Goal: Task Accomplishment & Management: Manage account settings

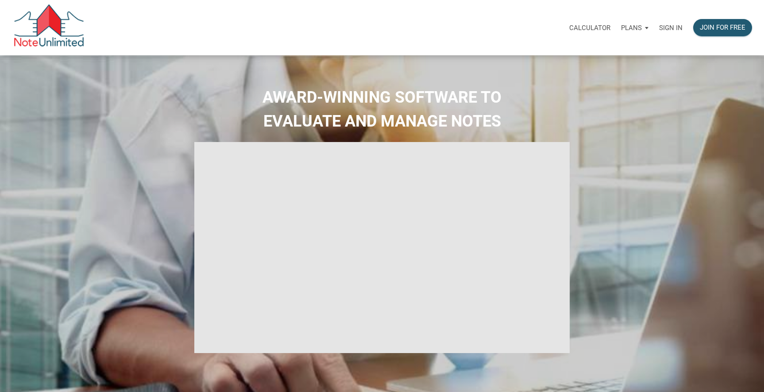
select select
type input "Introduction to new features"
select select
click at [664, 24] on p "Sign in" at bounding box center [670, 28] width 23 height 8
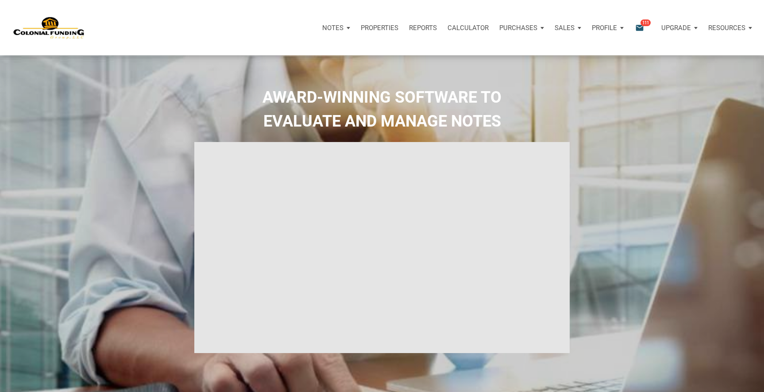
type input "Introduction to new features"
select select
click at [332, 29] on p "Notes" at bounding box center [332, 28] width 21 height 8
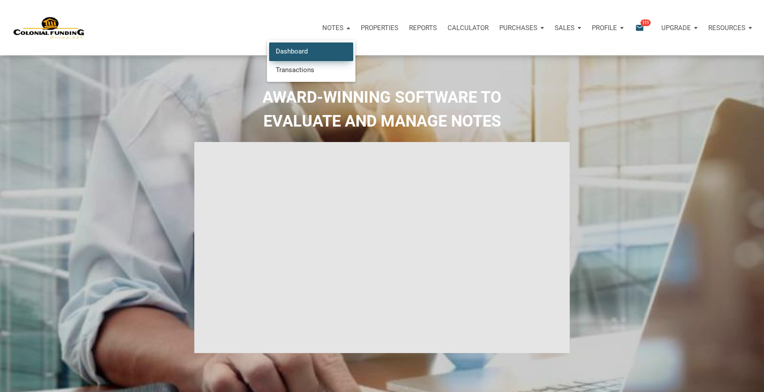
click at [310, 49] on link "Dashboard" at bounding box center [311, 51] width 84 height 18
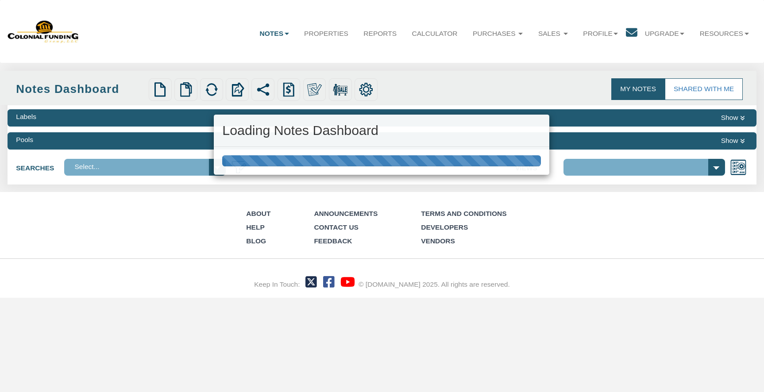
select select "316"
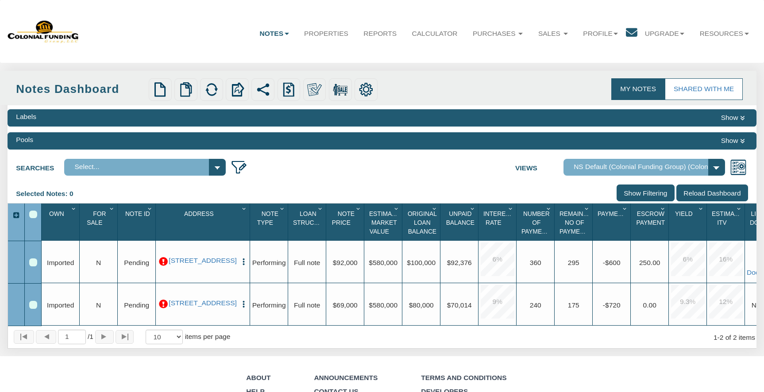
click at [286, 37] on link "Notes" at bounding box center [274, 34] width 45 height 24
click at [451, 63] on div "Menu Notes Dashboard Transactions Properties Reports Calculator 1 1 111" at bounding box center [382, 231] width 764 height 462
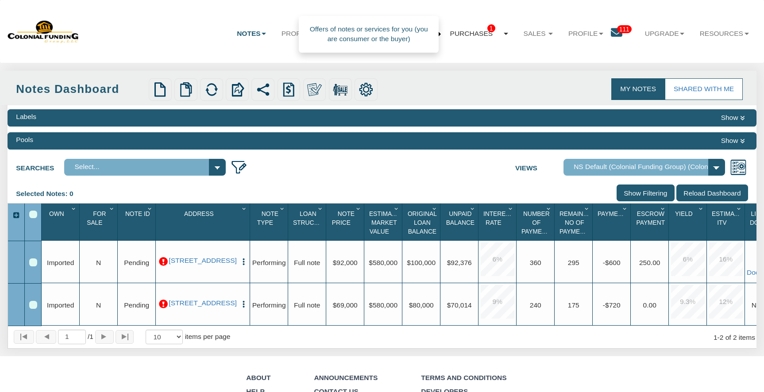
click at [485, 38] on link "Purchases 1" at bounding box center [478, 34] width 73 height 25
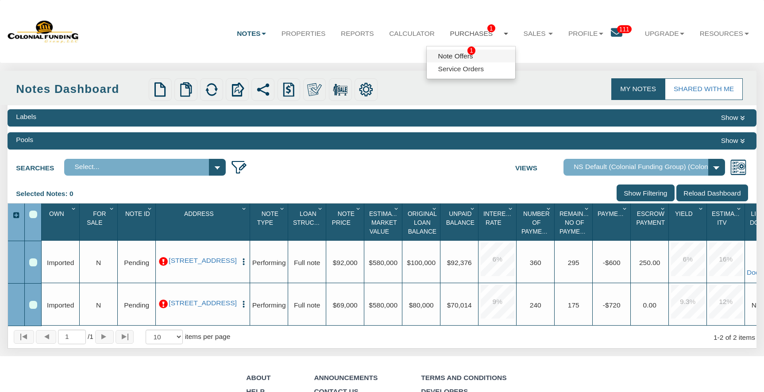
click at [470, 55] on link "Note Offers 1" at bounding box center [471, 56] width 89 height 13
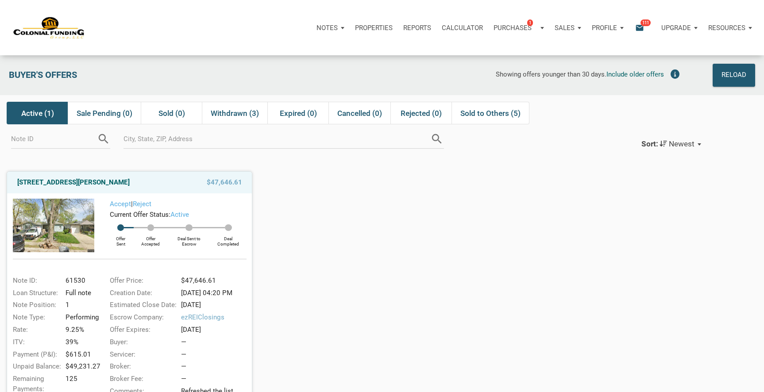
click at [606, 29] on p "Profile" at bounding box center [604, 28] width 25 height 8
click at [570, 49] on link "Settings" at bounding box center [584, 51] width 84 height 18
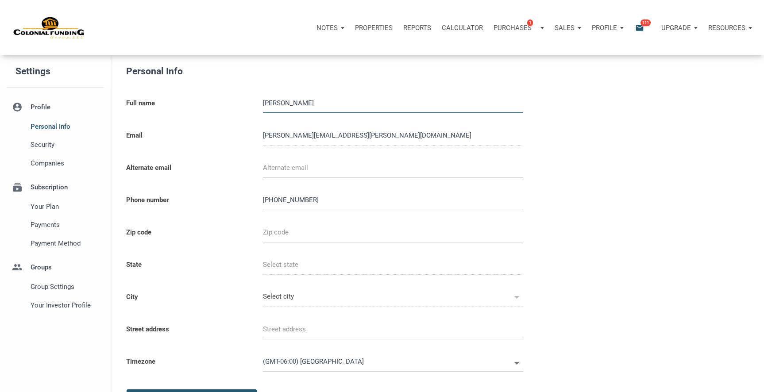
select select
click at [59, 292] on span "Group Settings" at bounding box center [66, 286] width 70 height 11
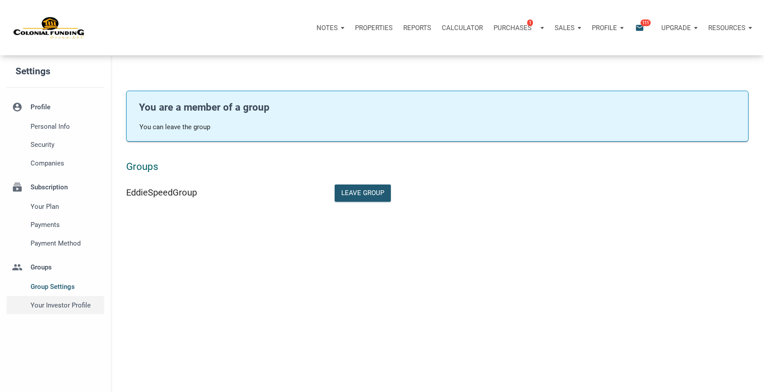
click at [56, 305] on span "Your Investor Profile" at bounding box center [66, 305] width 70 height 11
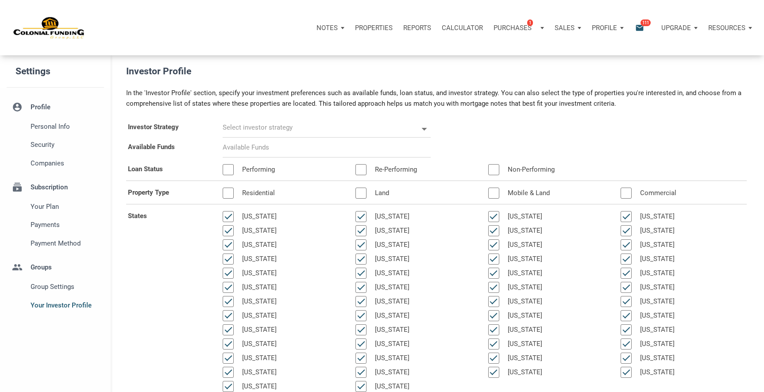
click at [281, 151] on input at bounding box center [327, 148] width 208 height 20
click at [262, 126] on input "text" at bounding box center [320, 128] width 195 height 20
select select
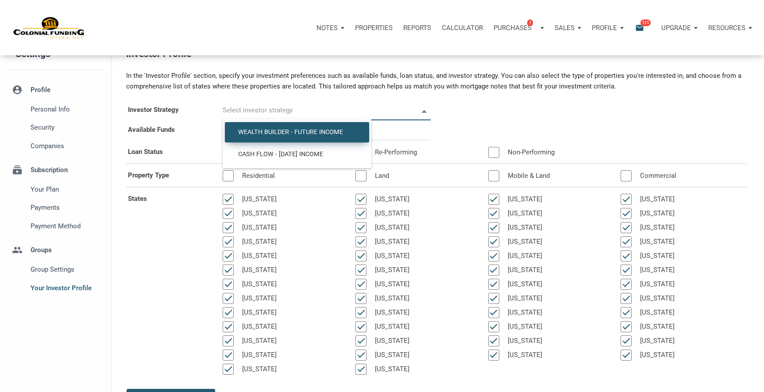
scroll to position [23, 0]
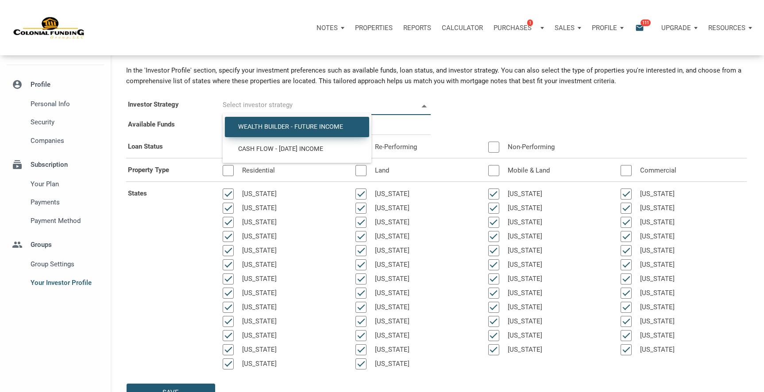
click at [276, 126] on span "Wealth Builder - Future Income" at bounding box center [296, 127] width 131 height 8
type input "Wealth Builder - Future Income"
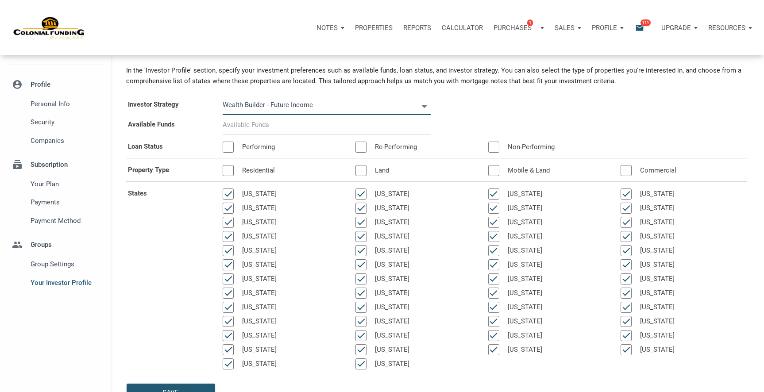
click at [362, 111] on input "Wealth Builder - Future Income" at bounding box center [320, 105] width 195 height 20
select select
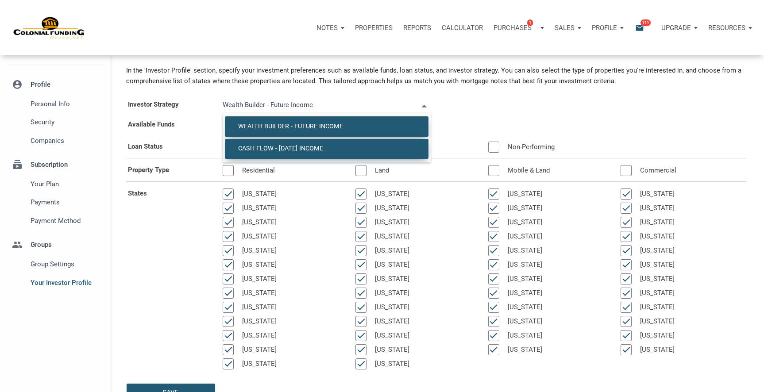
click at [312, 152] on span "Cash Flow - Today Income" at bounding box center [326, 149] width 190 height 8
type input "Cash Flow - Today Income"
select select
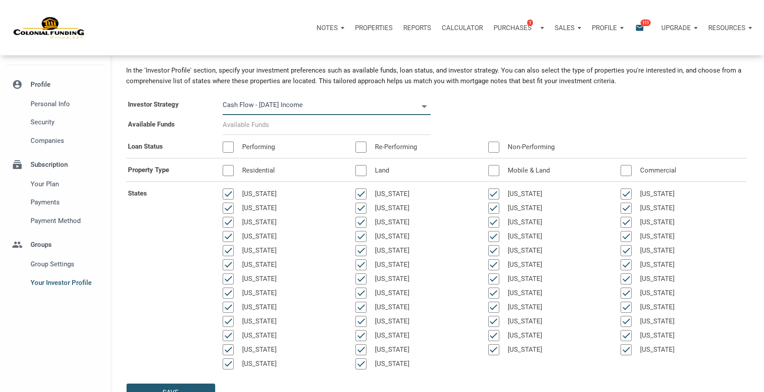
click at [255, 127] on input at bounding box center [327, 125] width 208 height 20
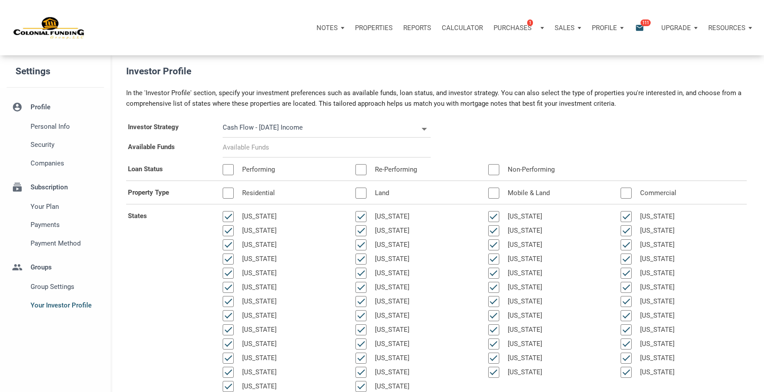
click at [636, 22] on div "Notifications email 111" at bounding box center [641, 28] width 27 height 27
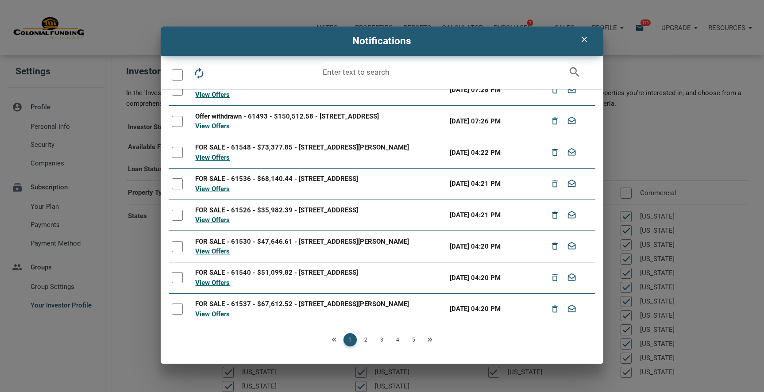
scroll to position [142, 0]
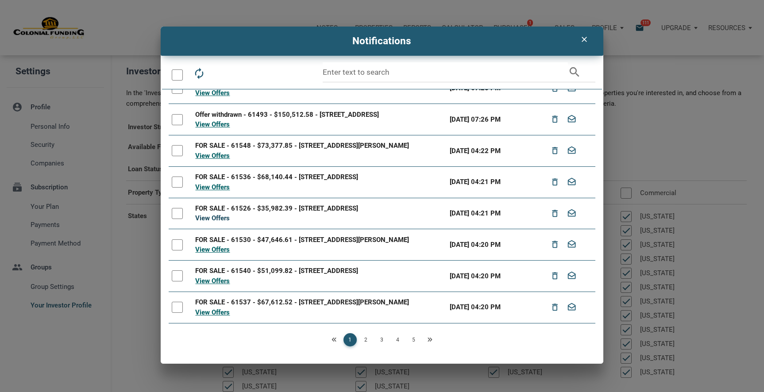
click at [223, 216] on link "View Offers" at bounding box center [212, 218] width 35 height 8
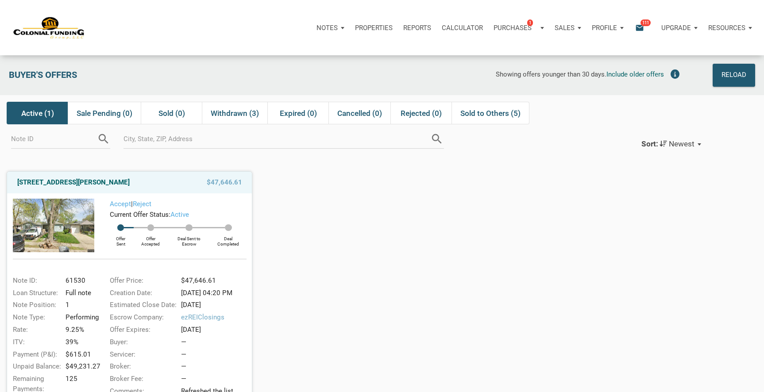
click at [678, 24] on p "Upgrade" at bounding box center [676, 28] width 30 height 8
click at [565, 50] on div "Notes Dashboard Transactions Properties Reports Calculator Purchases 1 Note Off…" at bounding box center [385, 27] width 757 height 55
click at [566, 27] on p "Sales" at bounding box center [565, 28] width 20 height 8
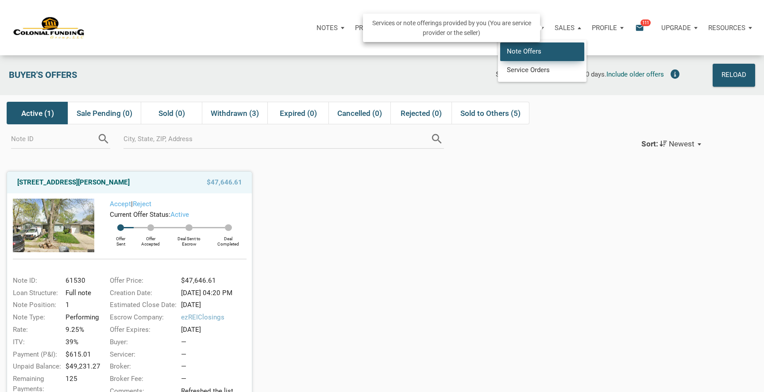
click at [549, 50] on link "Note Offers" at bounding box center [542, 51] width 84 height 18
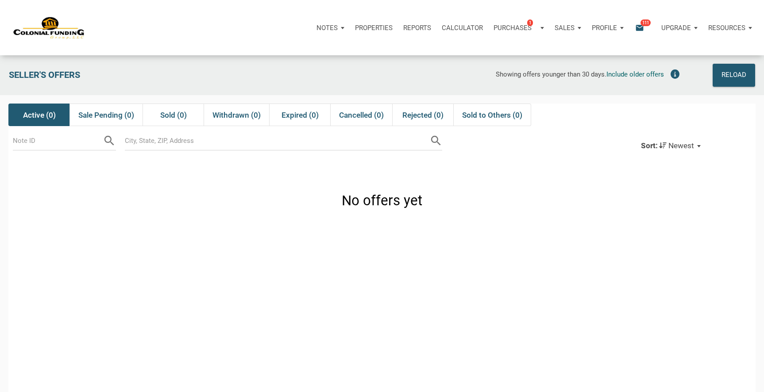
click at [364, 24] on p "Properties" at bounding box center [374, 28] width 38 height 8
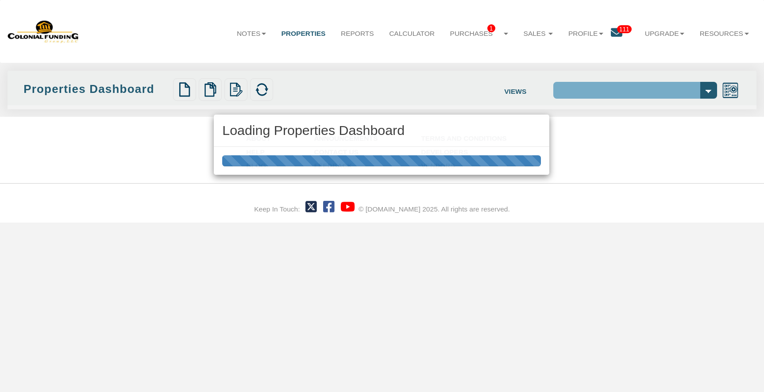
select select "138"
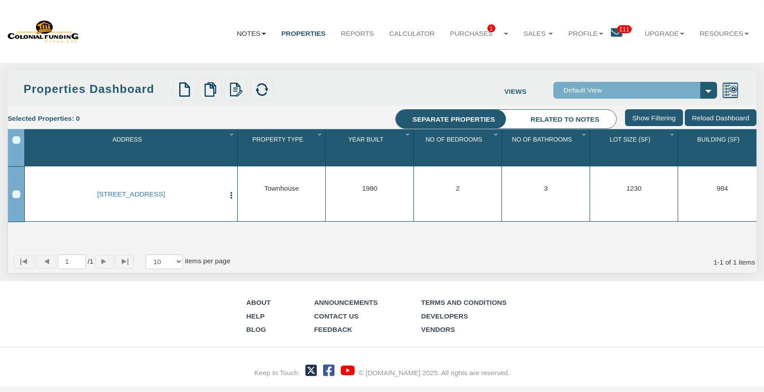
click at [264, 33] on b at bounding box center [264, 34] width 4 height 2
click at [249, 53] on link "Dashboard" at bounding box center [229, 55] width 89 height 13
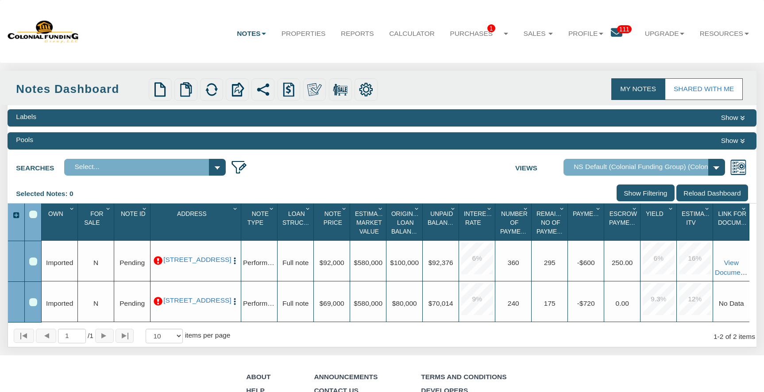
click at [136, 123] on div "Labels Show" at bounding box center [382, 117] width 748 height 17
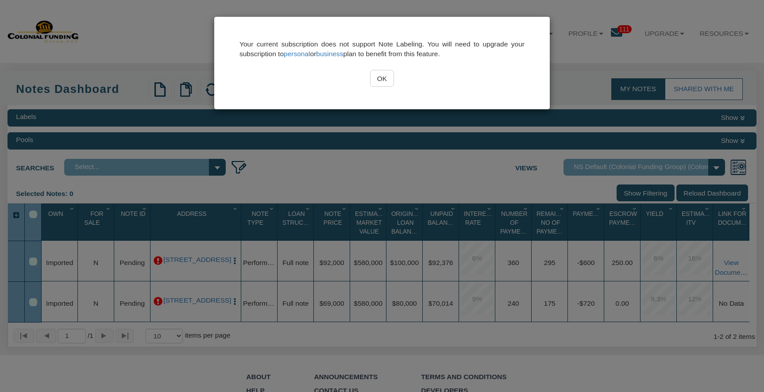
click at [374, 74] on input "OK" at bounding box center [382, 78] width 24 height 17
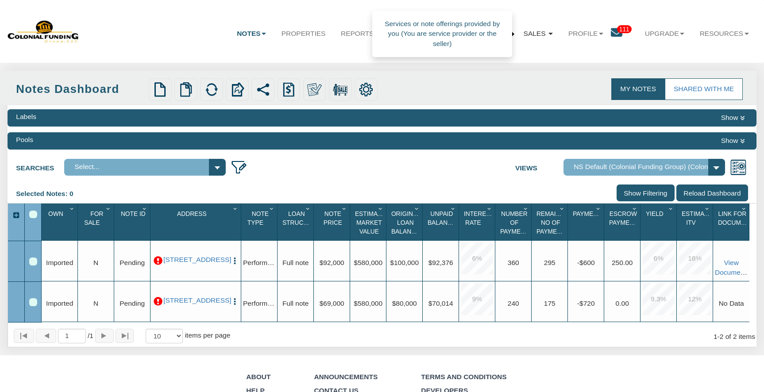
click at [537, 30] on link "Sales" at bounding box center [538, 34] width 45 height 24
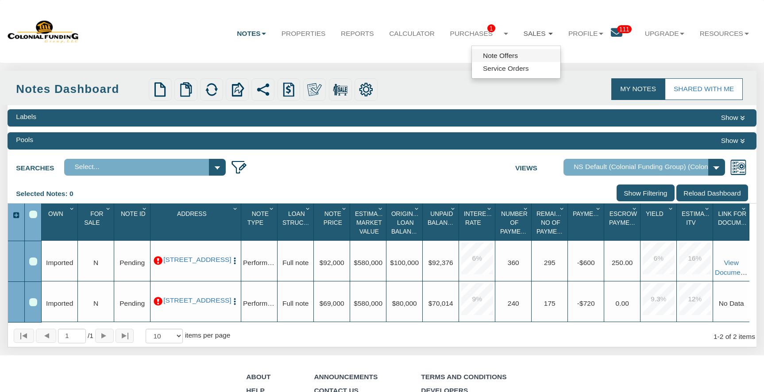
click at [496, 58] on link "Note Offers" at bounding box center [516, 55] width 89 height 13
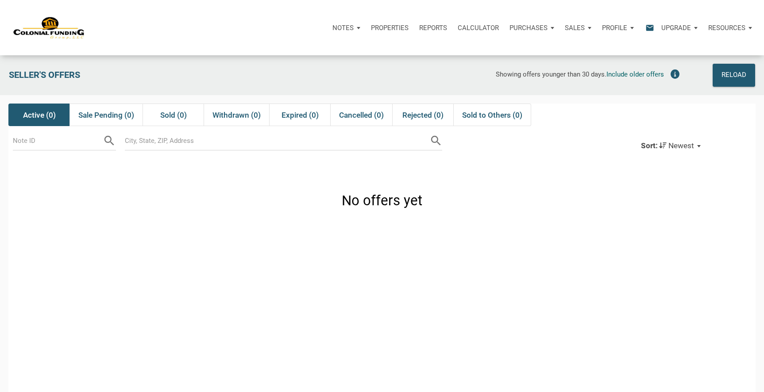
click at [347, 26] on p "Notes" at bounding box center [342, 28] width 21 height 8
click at [650, 27] on icon "email" at bounding box center [649, 28] width 11 height 10
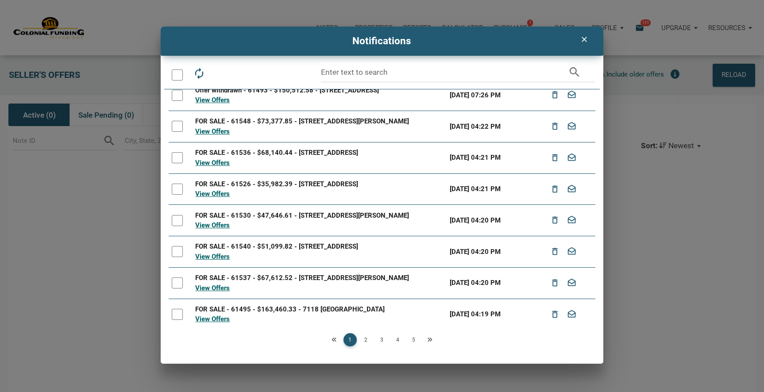
scroll to position [174, 0]
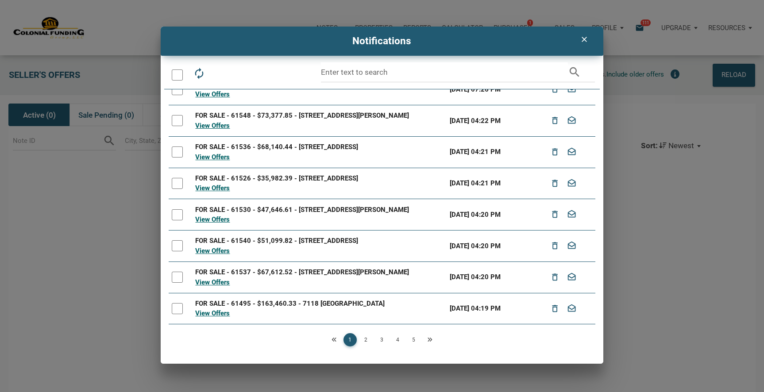
click at [365, 339] on link "2" at bounding box center [365, 339] width 13 height 13
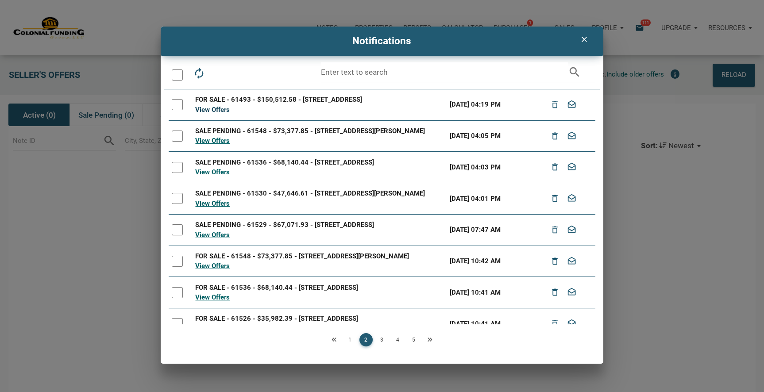
click at [221, 108] on link "View Offers" at bounding box center [212, 110] width 35 height 8
